Goal: Book appointment/travel/reservation

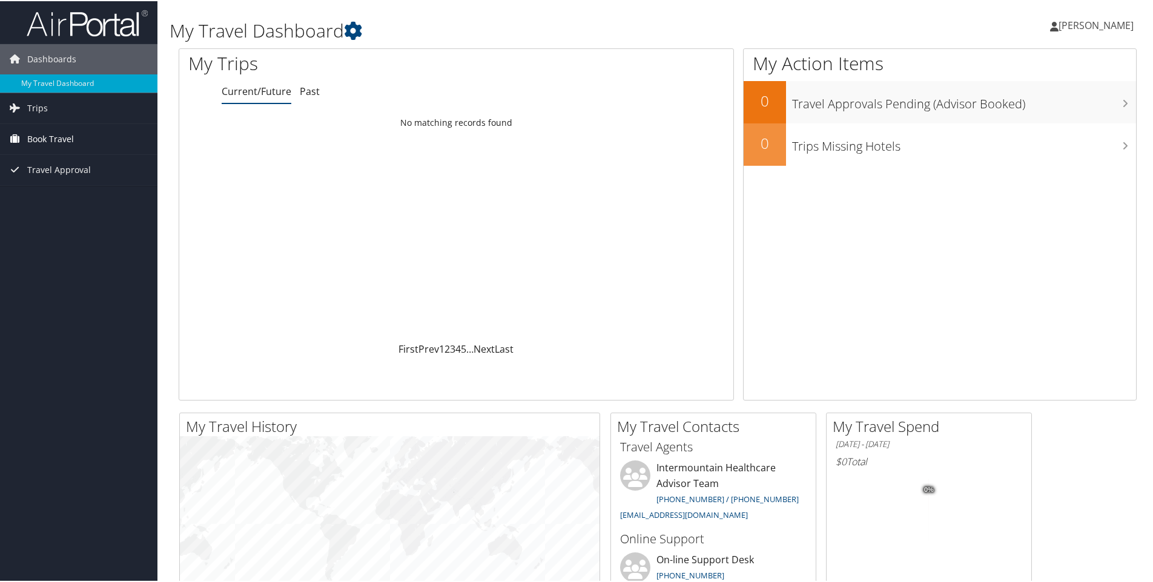
click at [35, 134] on span "Book Travel" at bounding box center [50, 138] width 47 height 30
click at [108, 199] on link "Book/Manage Online Trips" at bounding box center [78, 198] width 157 height 18
click at [361, 28] on icon at bounding box center [353, 30] width 18 height 18
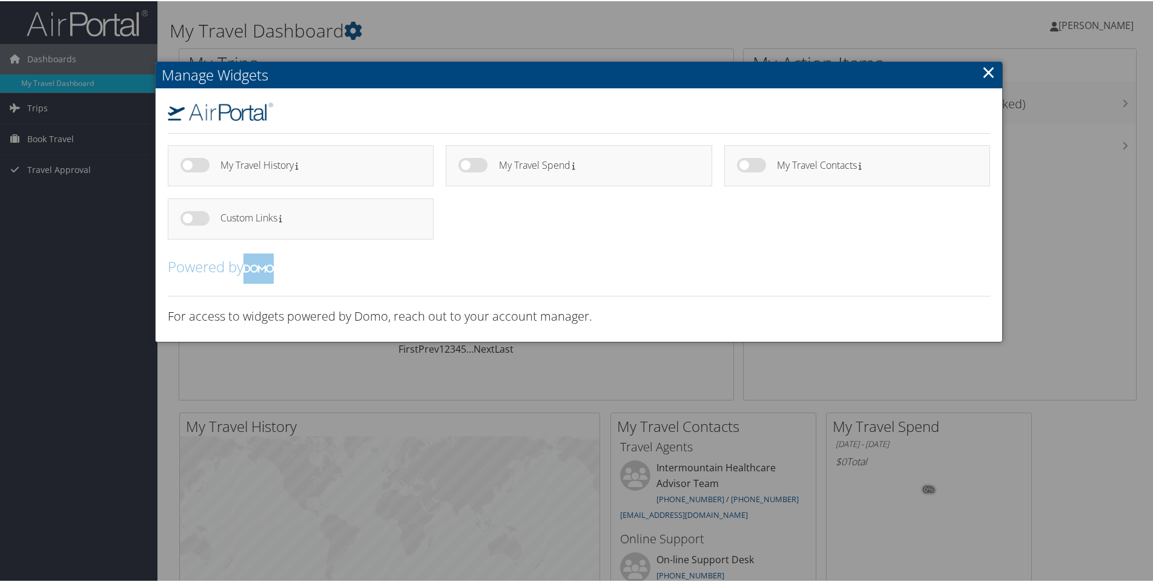
click at [274, 441] on div at bounding box center [579, 291] width 1158 height 582
